Goal: Task Accomplishment & Management: Manage account settings

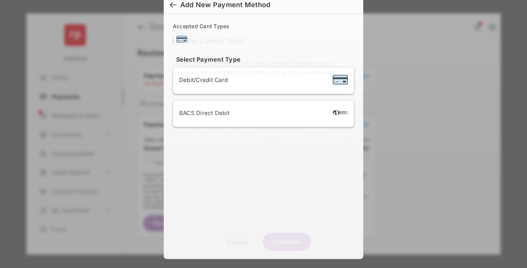
click at [287, 237] on button "Continue" at bounding box center [287, 242] width 48 height 18
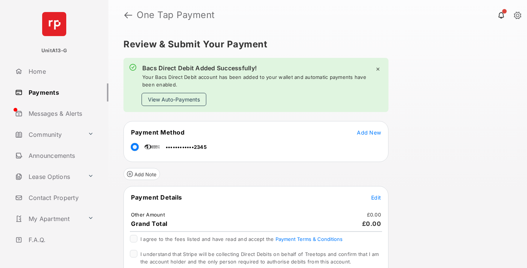
click at [59, 92] on link "Payments" at bounding box center [60, 93] width 96 height 18
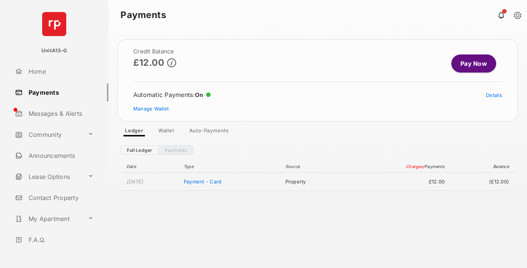
click at [151, 109] on link "Manage Wallet" at bounding box center [150, 109] width 35 height 6
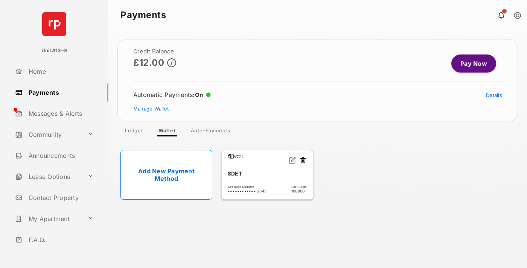
click at [494, 95] on link "Details" at bounding box center [494, 95] width 16 height 6
